Goal: Task Accomplishment & Management: Use online tool/utility

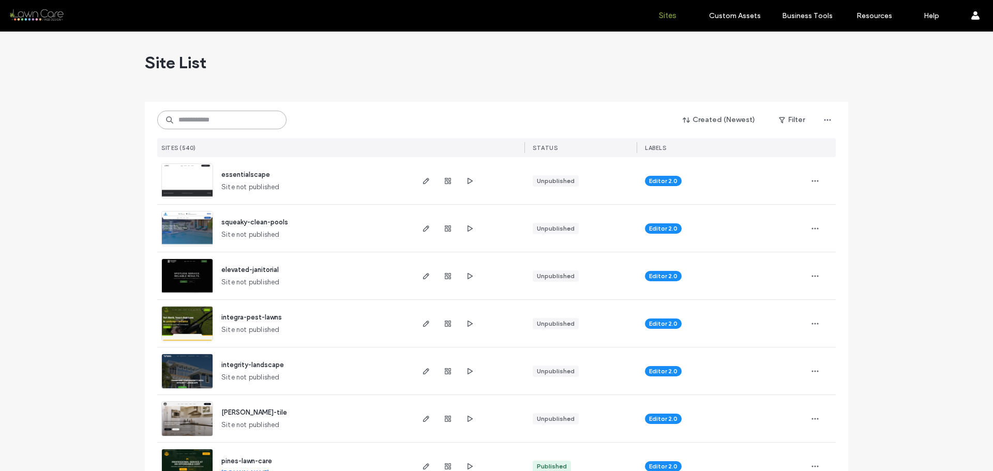
click at [257, 120] on input at bounding box center [221, 120] width 129 height 19
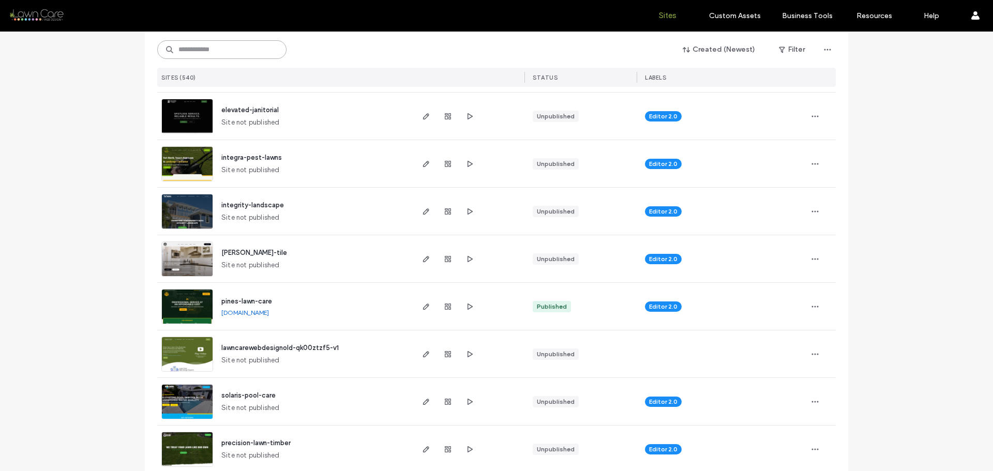
scroll to position [52, 0]
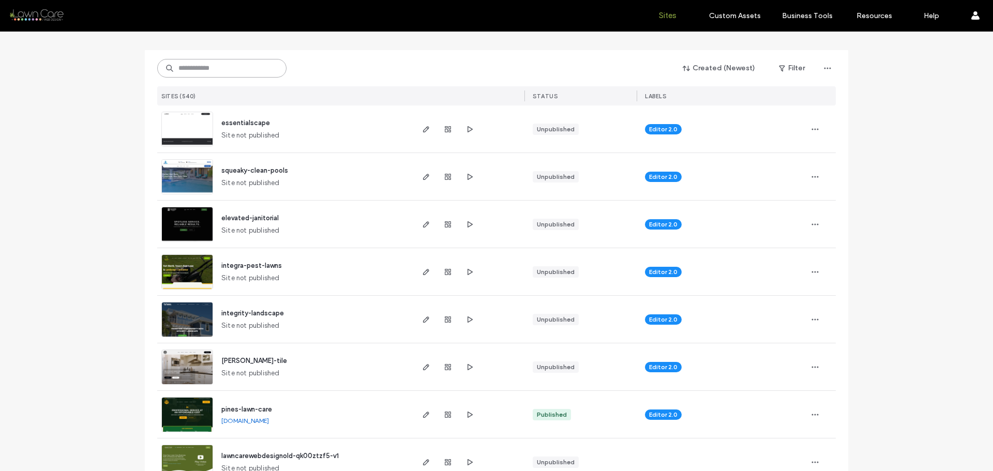
click at [230, 73] on input at bounding box center [221, 68] width 129 height 19
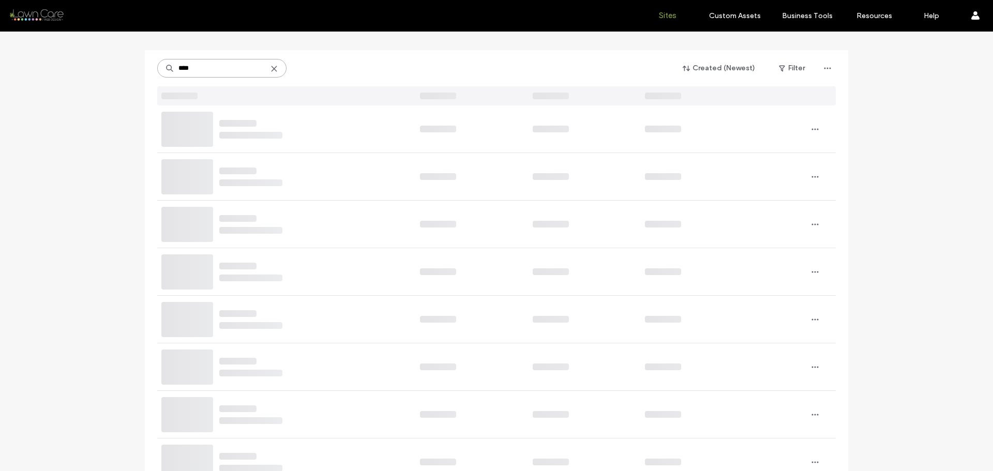
scroll to position [0, 0]
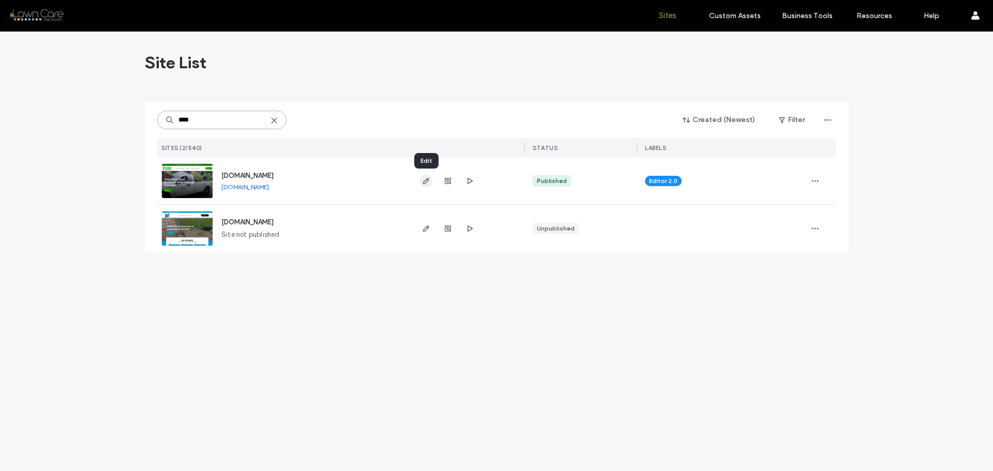
type input "****"
click at [422, 184] on icon "button" at bounding box center [426, 181] width 8 height 8
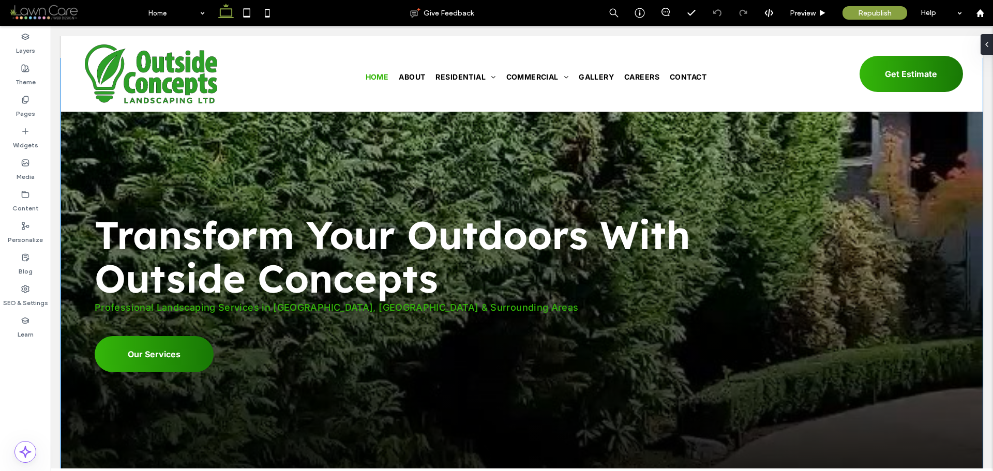
click at [152, 146] on div "Transform Your Outdoors With Outside Concepts Professional Landscaping Services…" at bounding box center [521, 298] width 921 height 481
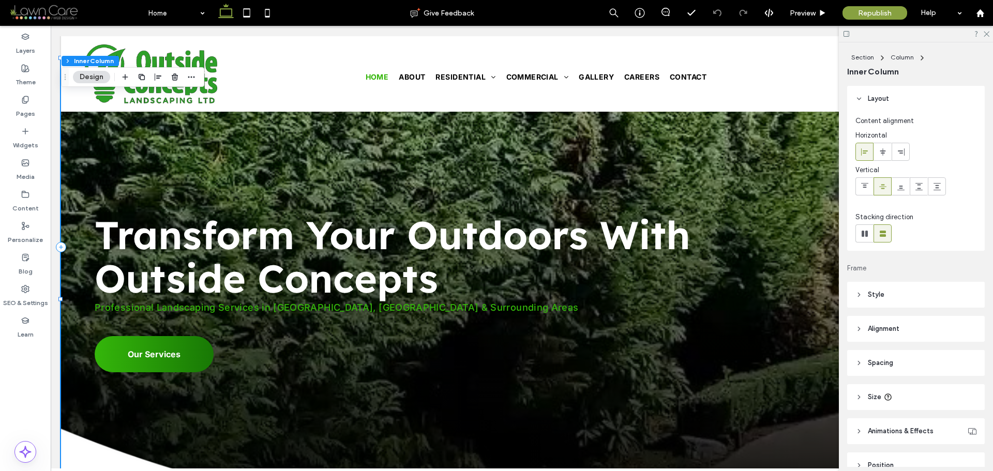
click at [888, 293] on header "Style" at bounding box center [916, 295] width 138 height 26
click at [952, 328] on div "Video" at bounding box center [956, 323] width 40 height 23
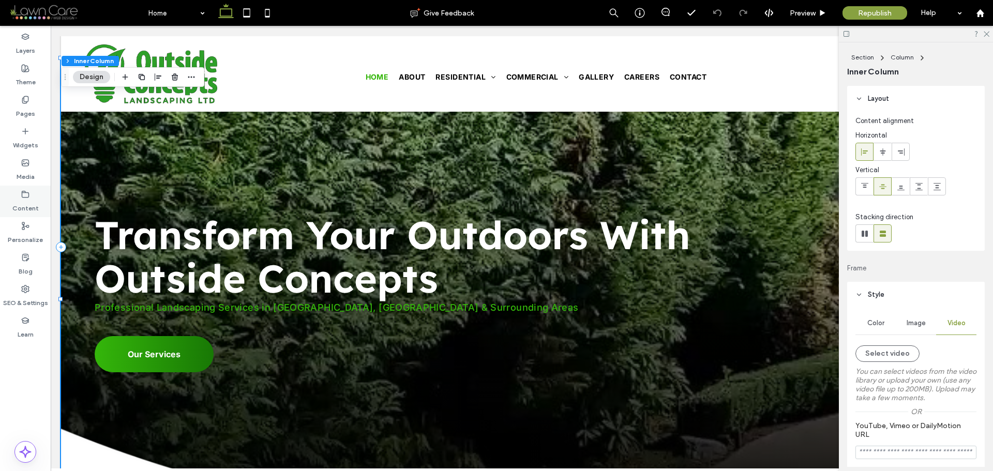
click at [25, 195] on icon at bounding box center [25, 194] width 8 height 8
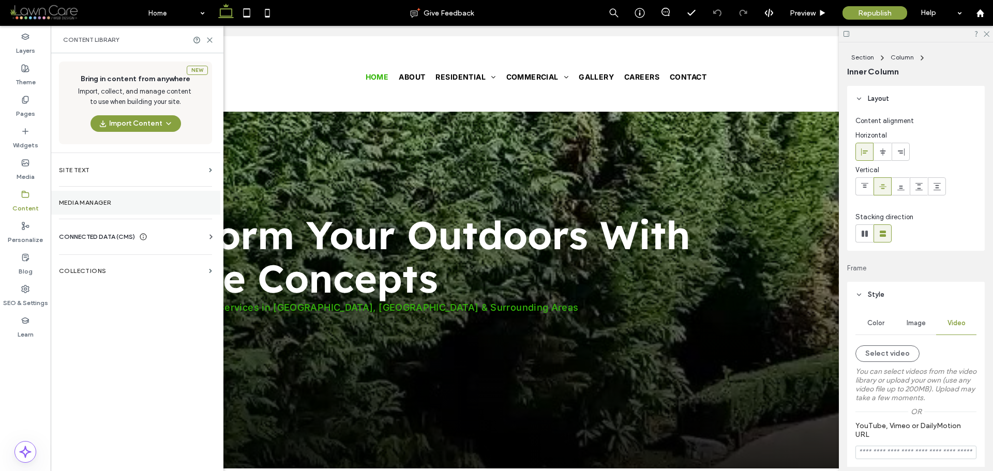
click at [99, 201] on label "Media Manager" at bounding box center [135, 202] width 153 height 7
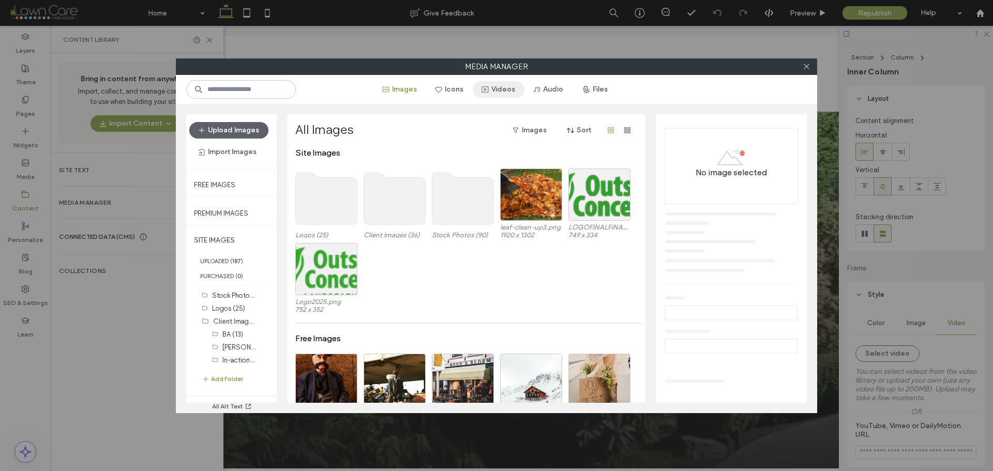
click at [504, 90] on button "Videos" at bounding box center [499, 89] width 52 height 17
